Goal: Task Accomplishment & Management: Manage account settings

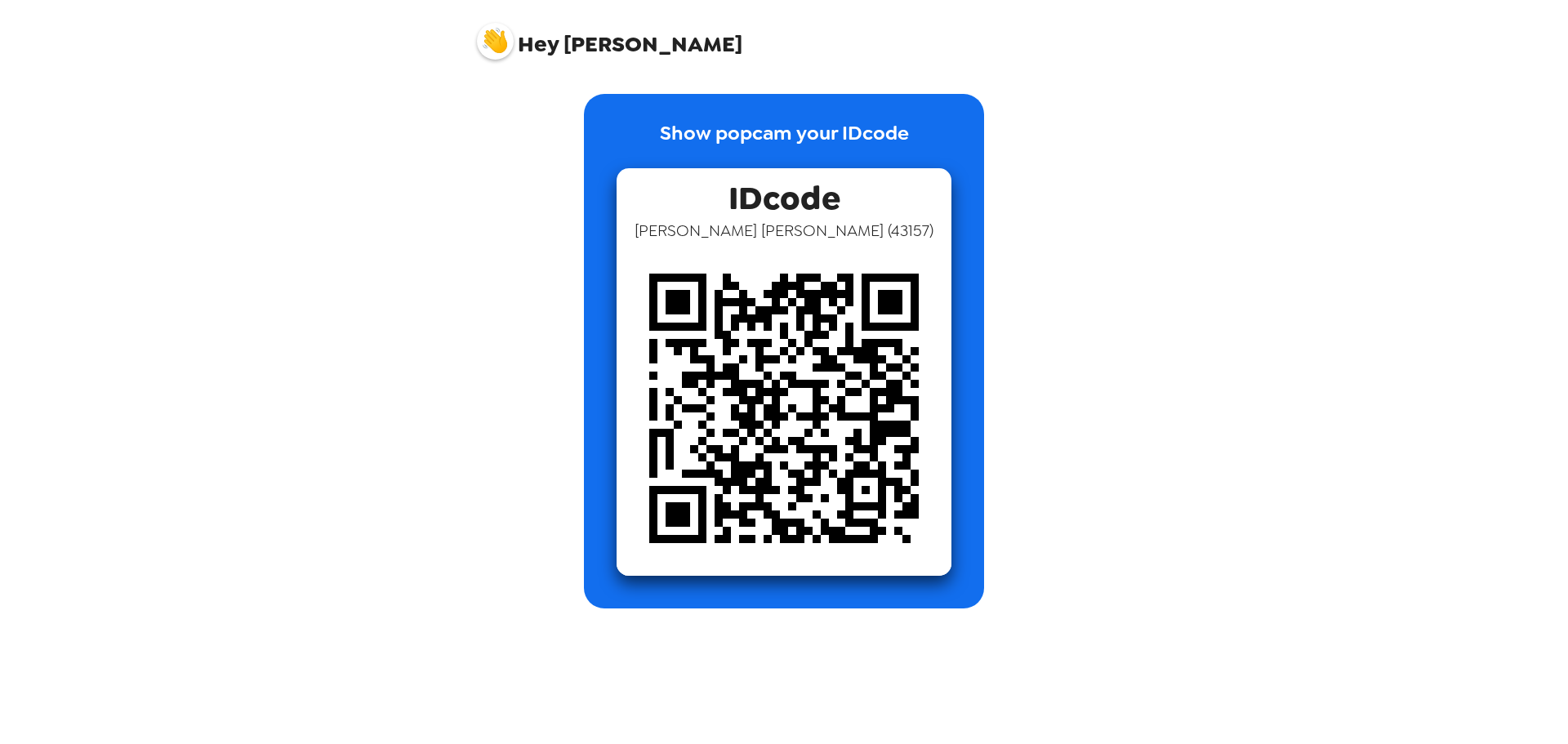
click at [492, 43] on img at bounding box center [495, 41] width 37 height 37
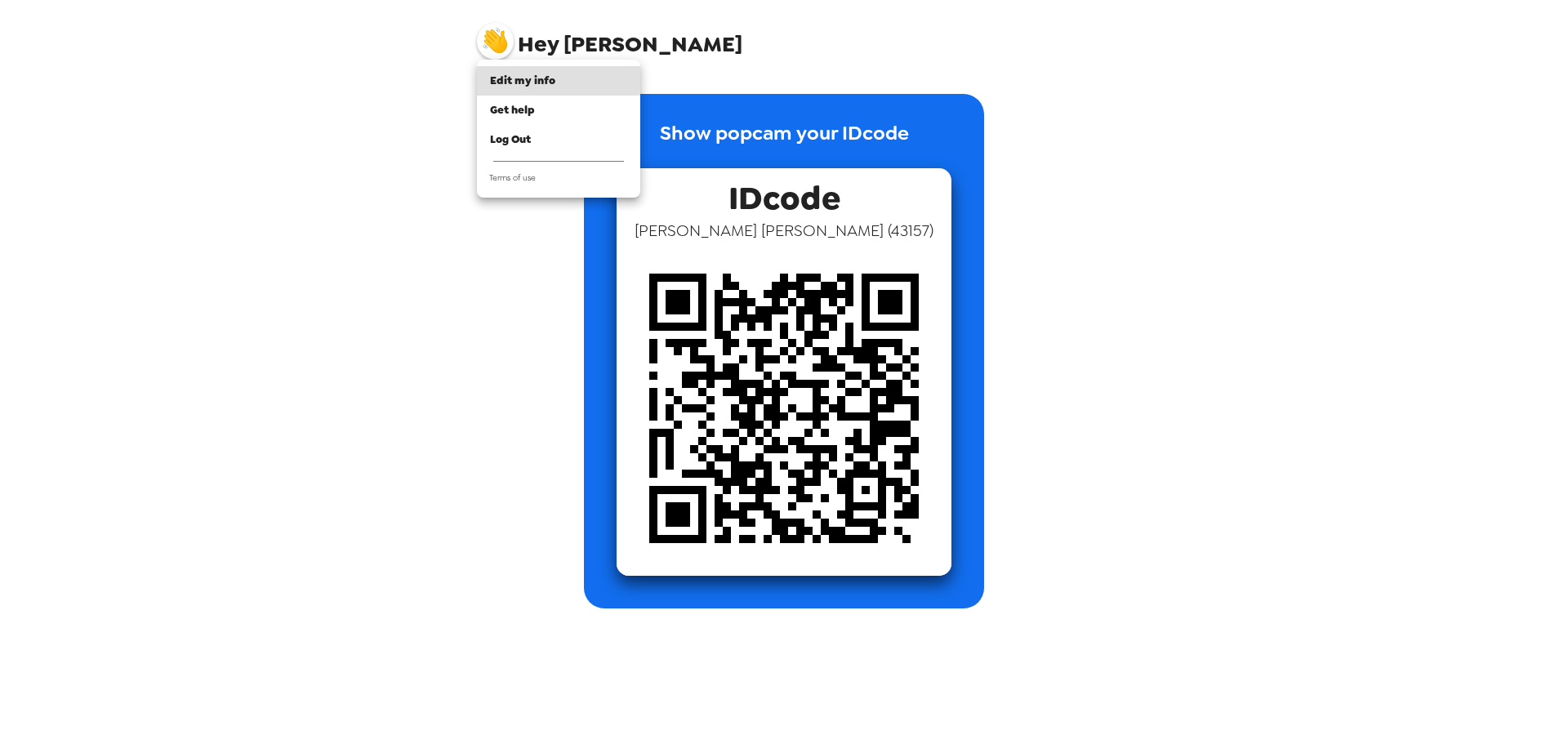
click at [463, 315] on div at bounding box center [784, 372] width 1568 height 744
